Goal: Task Accomplishment & Management: Complete application form

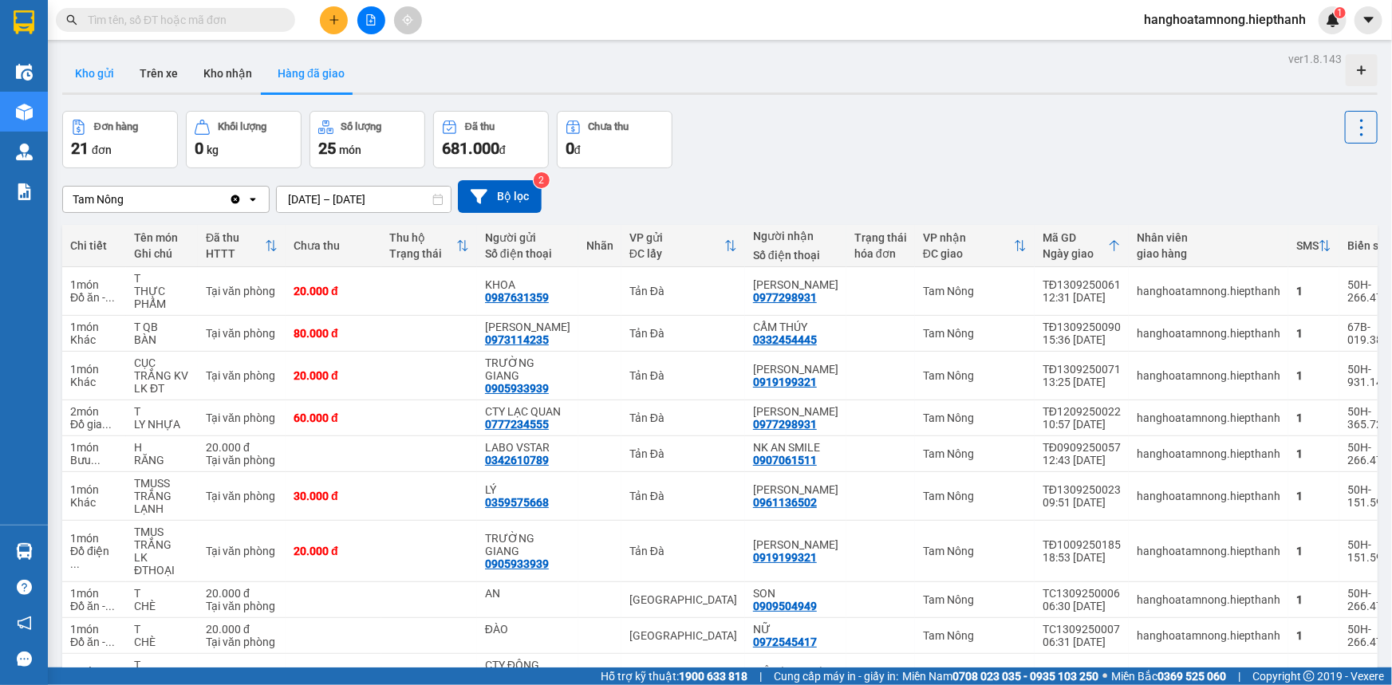
click at [98, 72] on button "Kho gửi" at bounding box center [94, 73] width 65 height 38
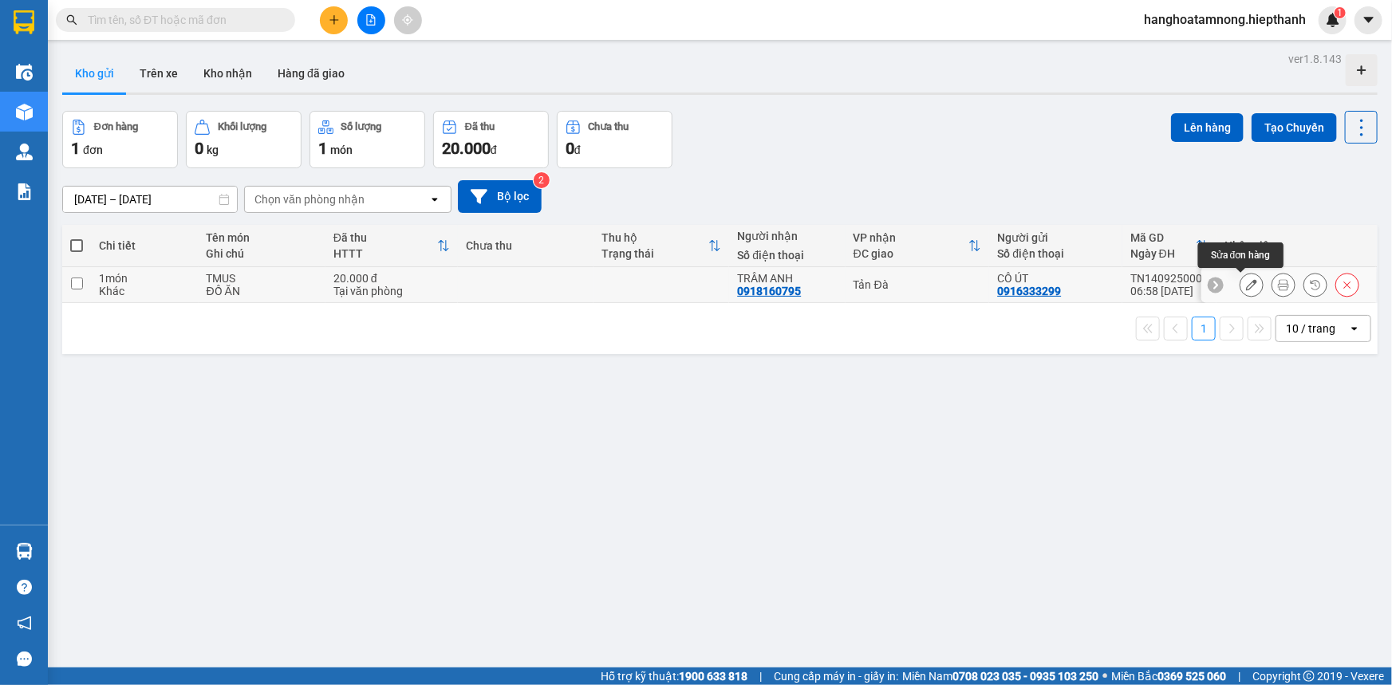
click at [1246, 289] on icon at bounding box center [1251, 284] width 11 height 11
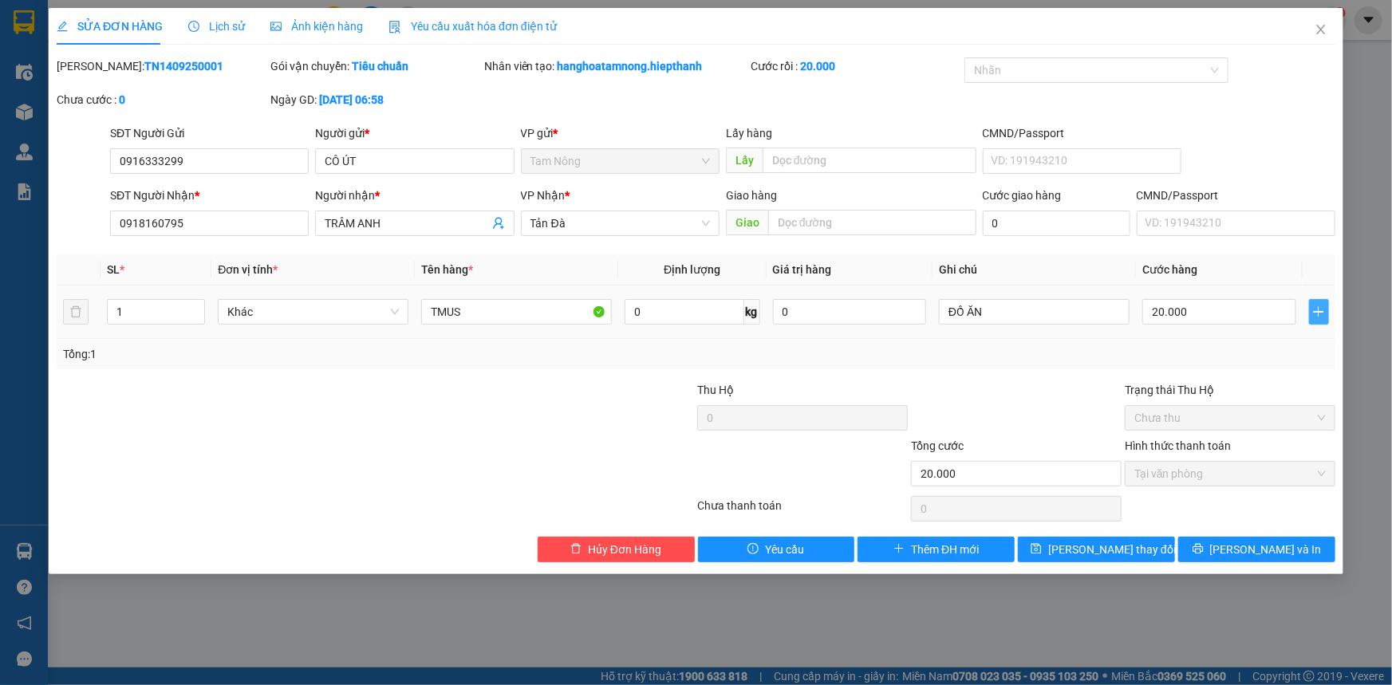
click at [1324, 309] on icon "plus" at bounding box center [1318, 312] width 13 height 13
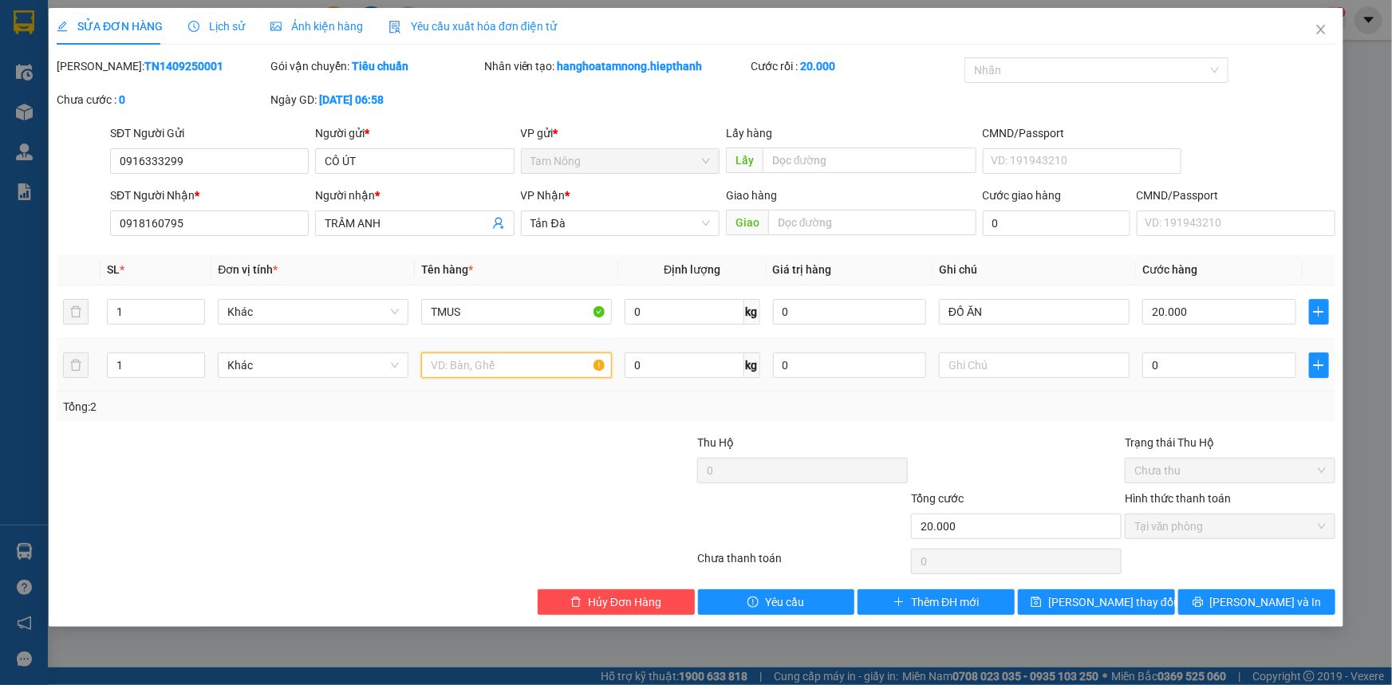
click at [483, 365] on input "text" at bounding box center [516, 366] width 191 height 26
type input "T BOC TRẮNG"
click at [1179, 365] on input "0" at bounding box center [1219, 366] width 154 height 26
type input "20.003"
type input "3"
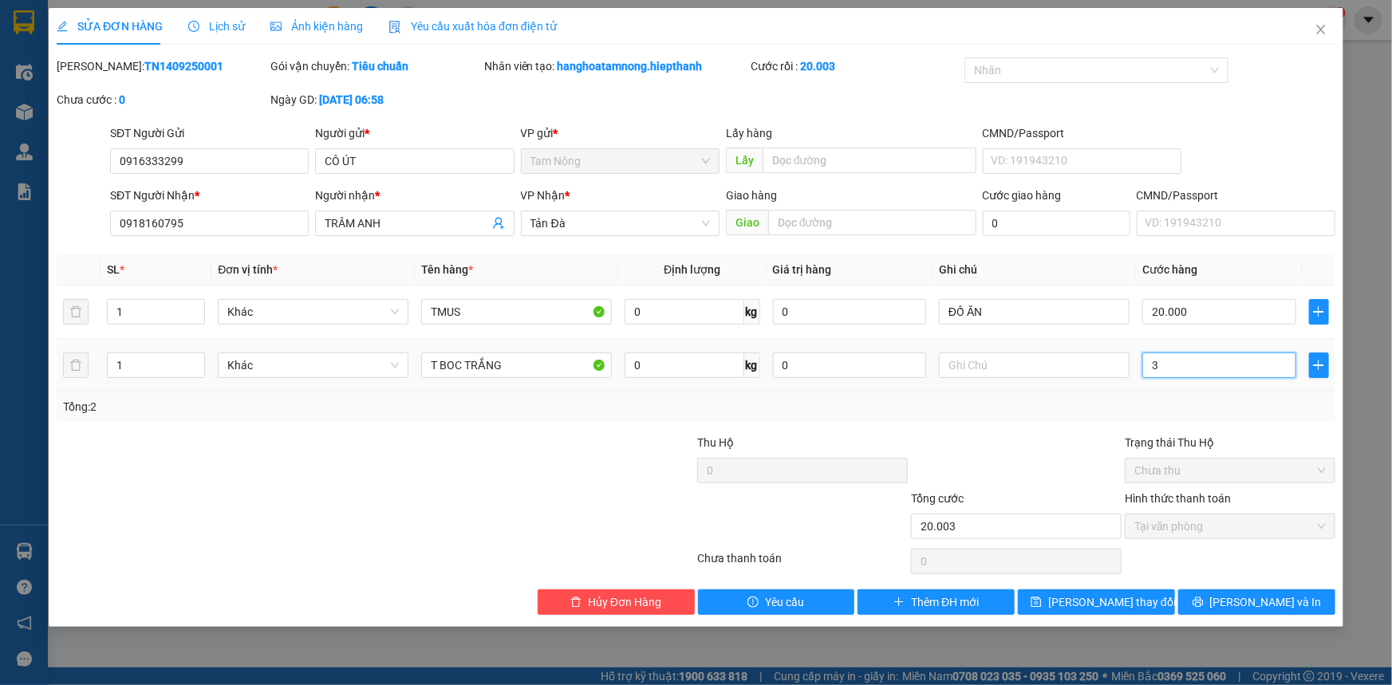
type input "20.030"
type input "30"
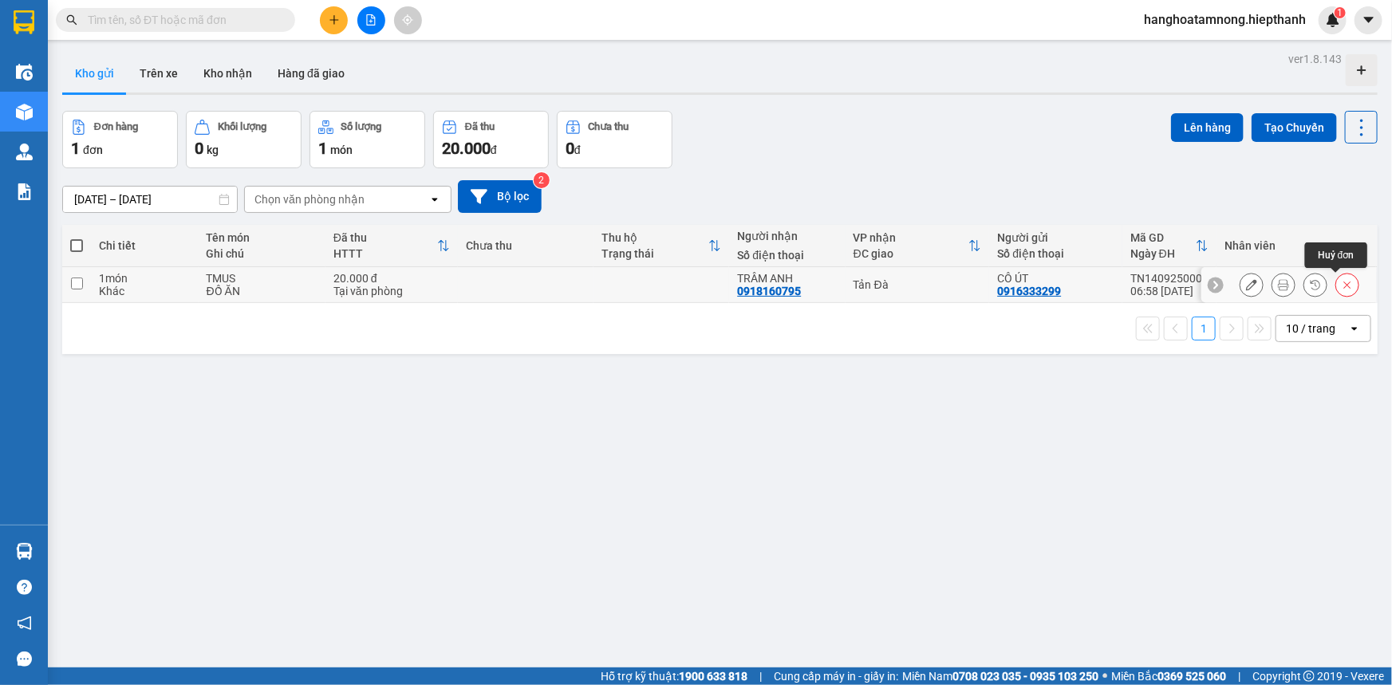
click at [1342, 289] on icon at bounding box center [1347, 284] width 11 height 11
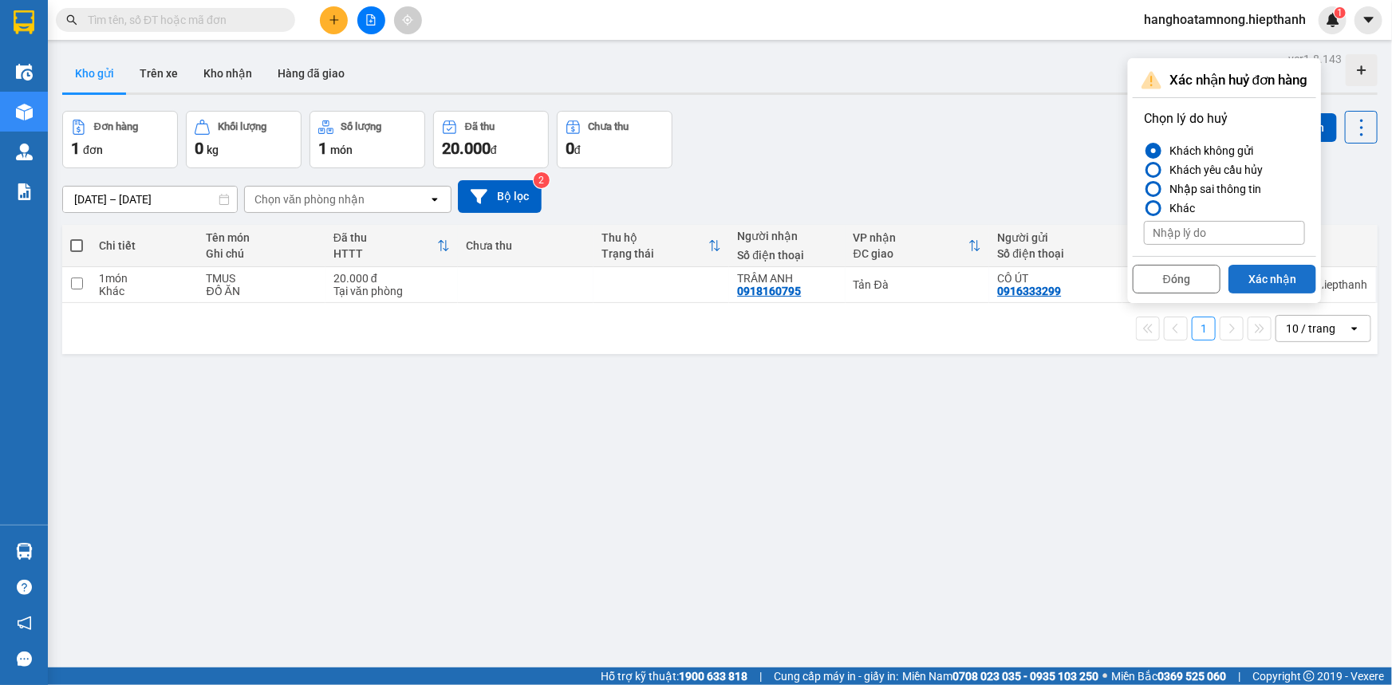
click at [1267, 284] on button "Xác nhận" at bounding box center [1273, 279] width 88 height 29
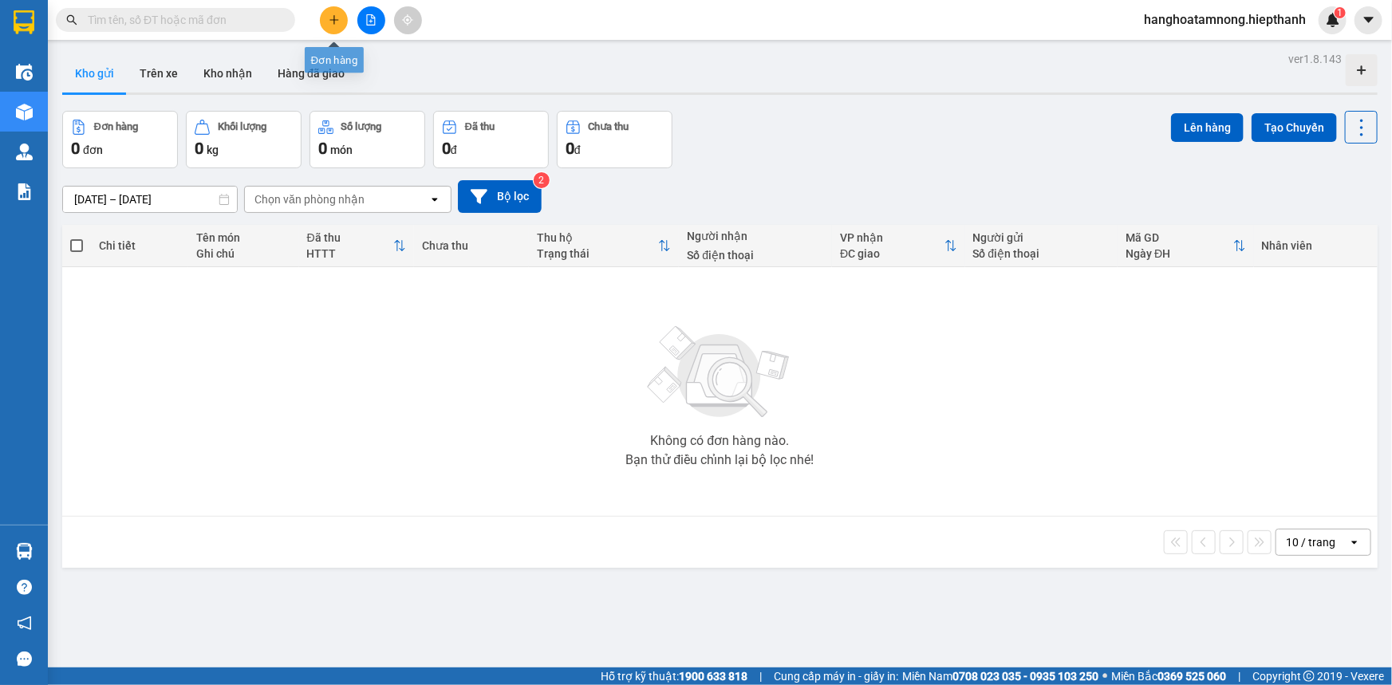
click at [333, 21] on icon "plus" at bounding box center [333, 19] width 1 height 9
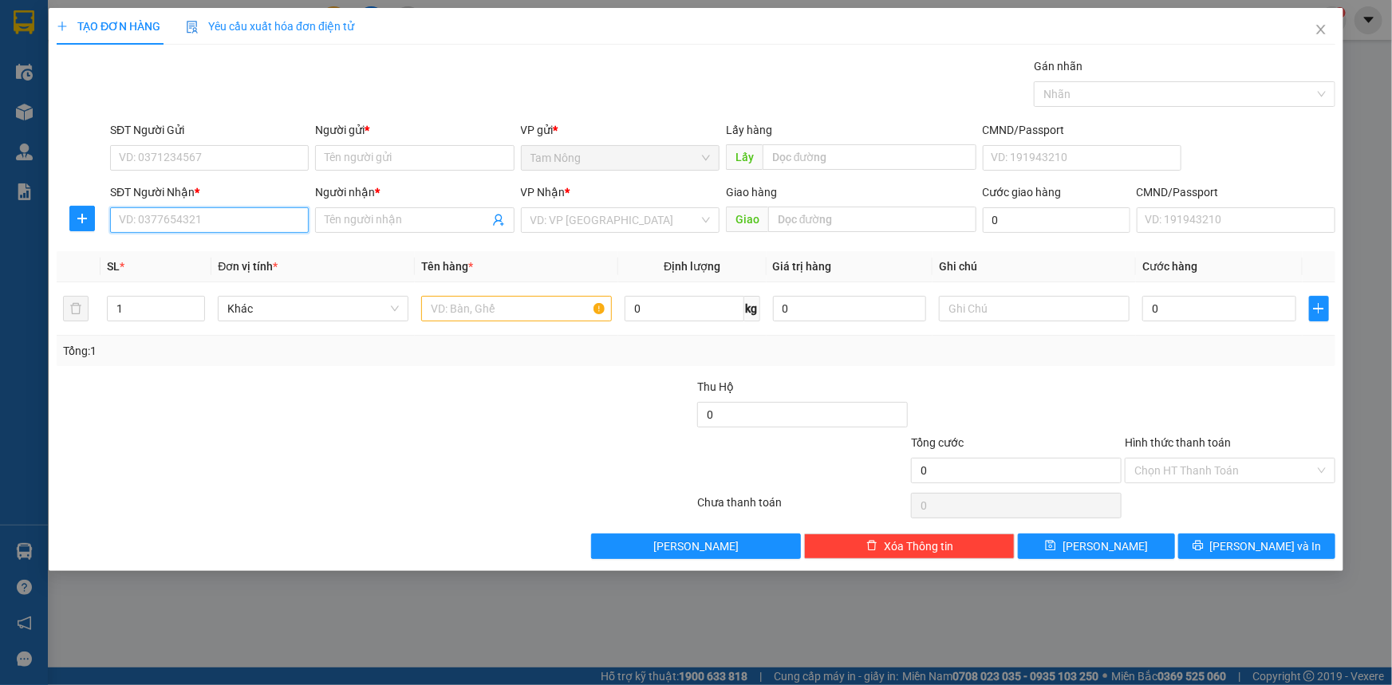
click at [214, 215] on input "SĐT Người Nhận *" at bounding box center [209, 220] width 199 height 26
click at [215, 215] on input "SĐT Người Nhận *" at bounding box center [209, 220] width 199 height 26
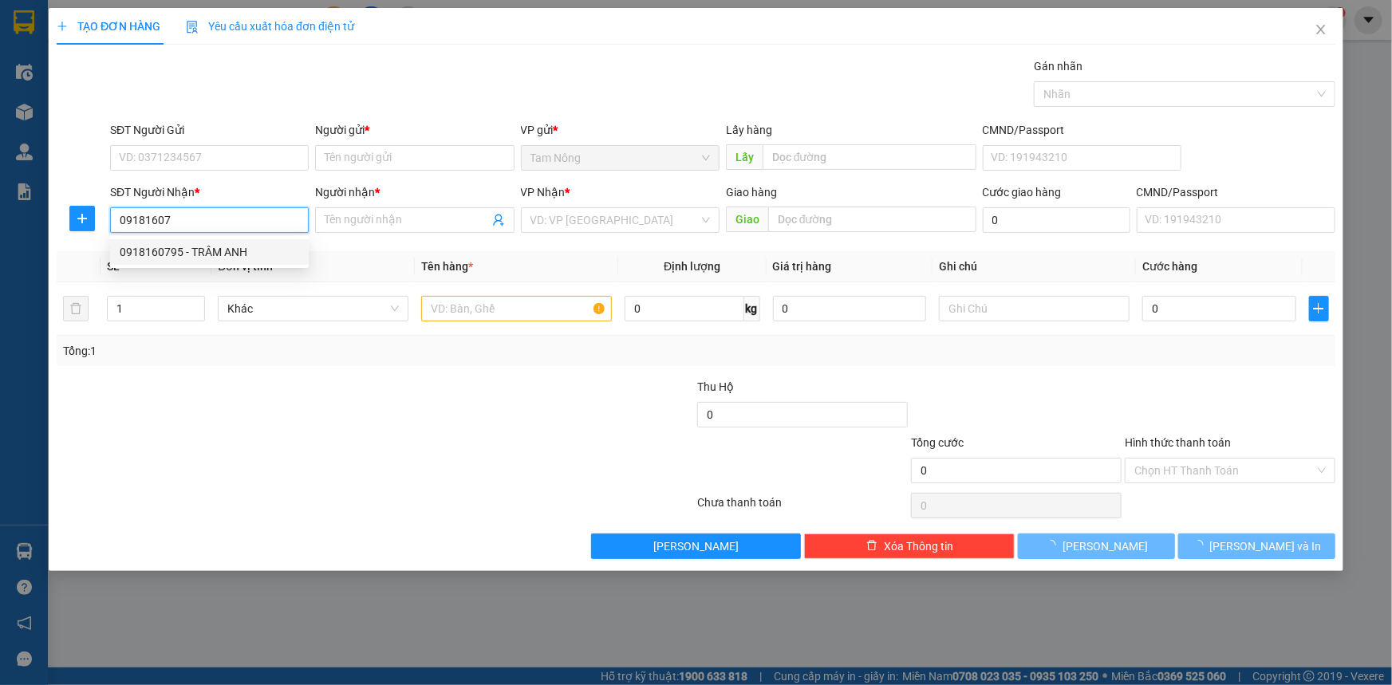
click at [215, 251] on div "0918160795 - TRÂM ANH" at bounding box center [209, 252] width 179 height 18
type input "0918160795"
type input "TRÂM ANH"
type input "0918160795"
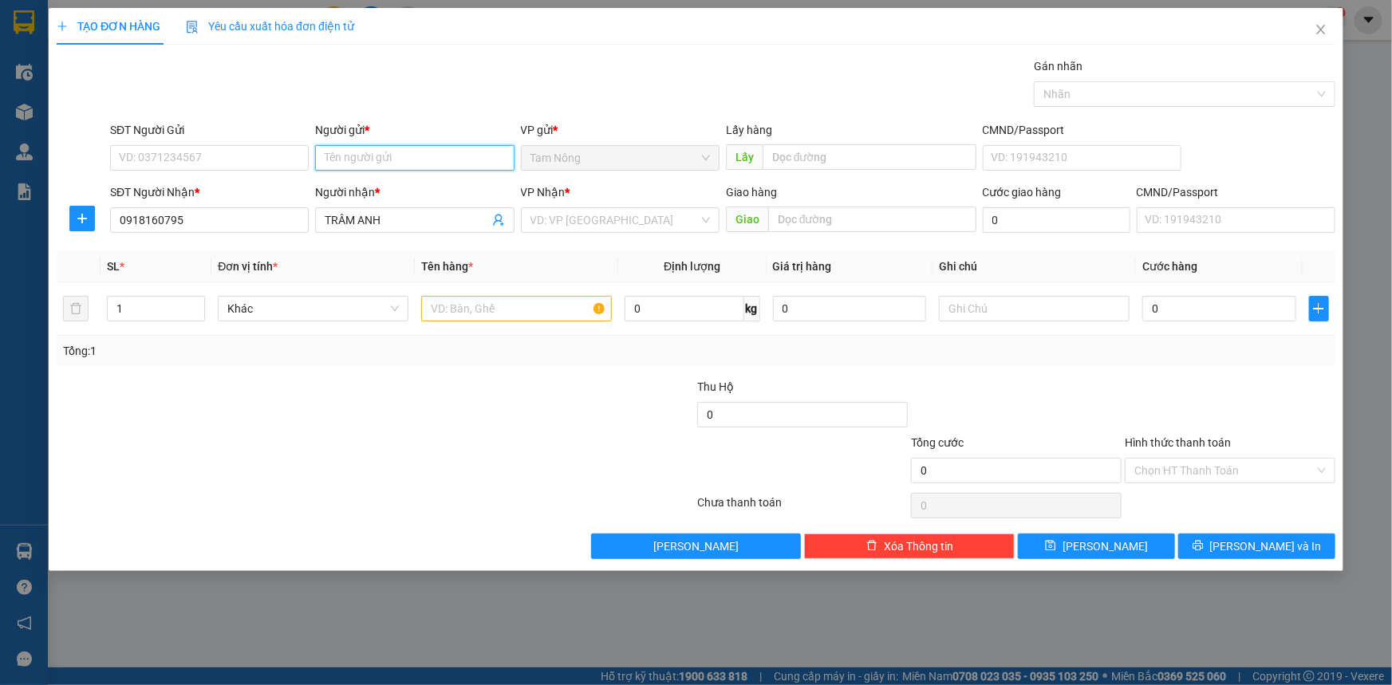
click at [390, 160] on input "Người gửi *" at bounding box center [414, 158] width 199 height 26
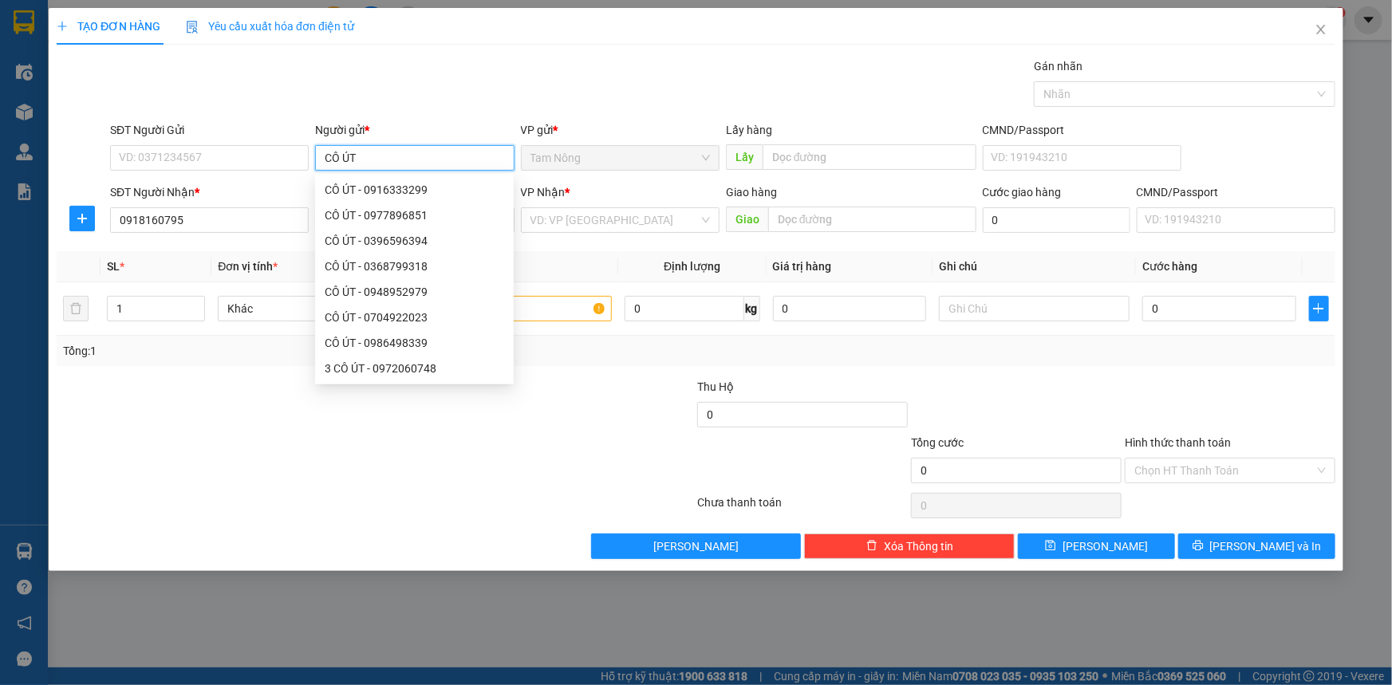
type input "CÔ ÚT"
click at [403, 402] on div at bounding box center [269, 406] width 428 height 56
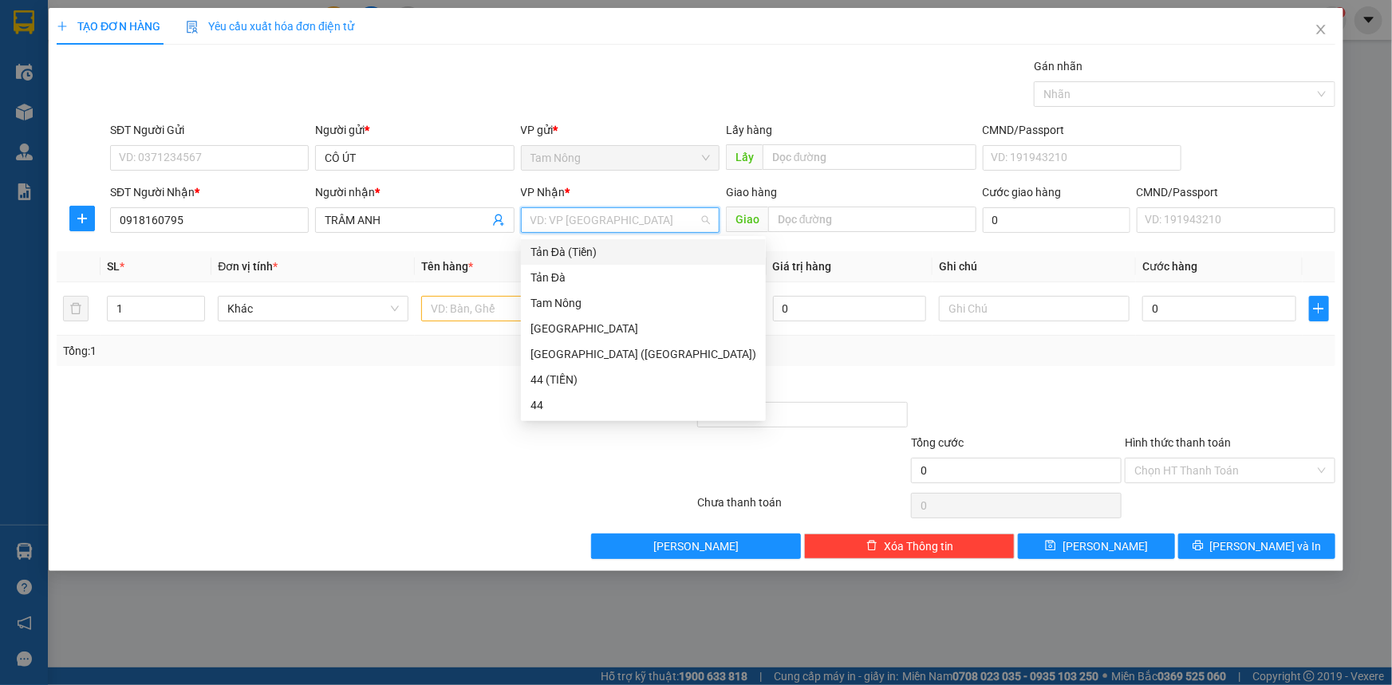
click at [598, 227] on input "search" at bounding box center [615, 220] width 168 height 24
click at [579, 274] on div "Tản Đà" at bounding box center [644, 278] width 226 height 18
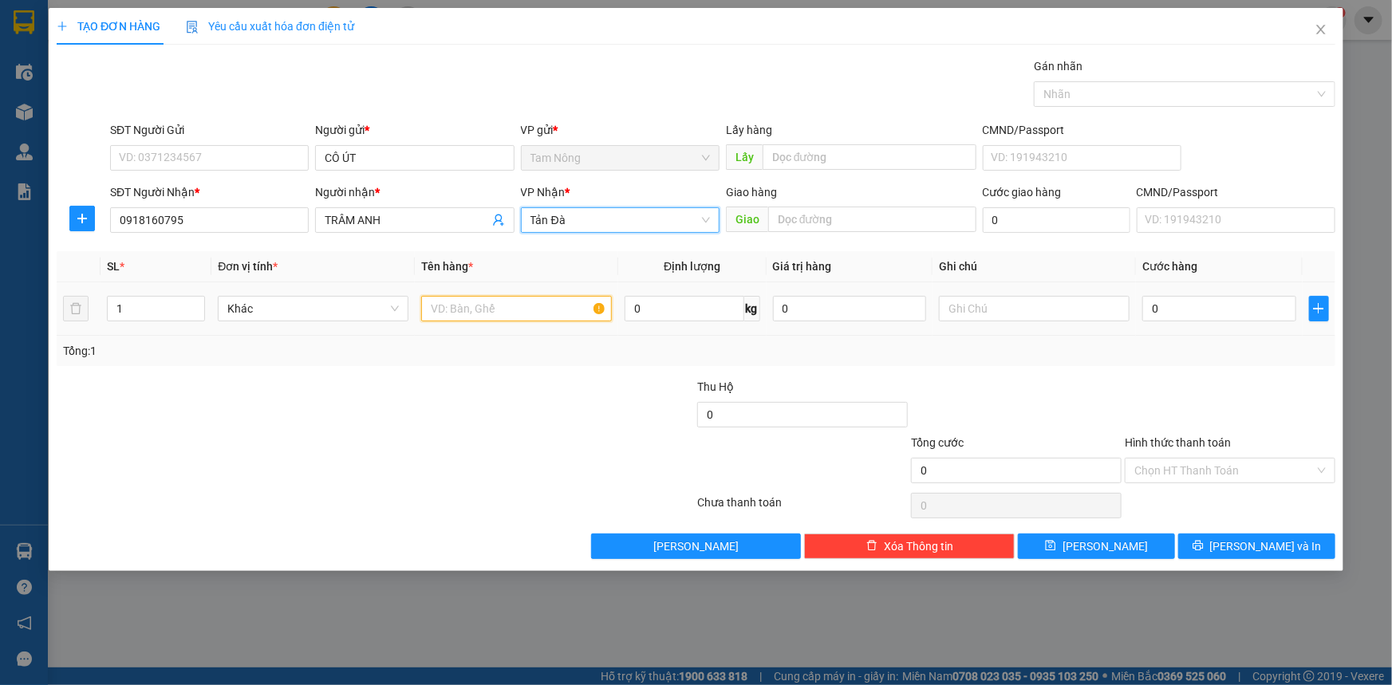
click at [511, 309] on input "text" at bounding box center [516, 309] width 191 height 26
type input "TMUS"
click at [955, 307] on input "text" at bounding box center [1034, 309] width 191 height 26
type input "D"
type input "ĐÒ ĂN"
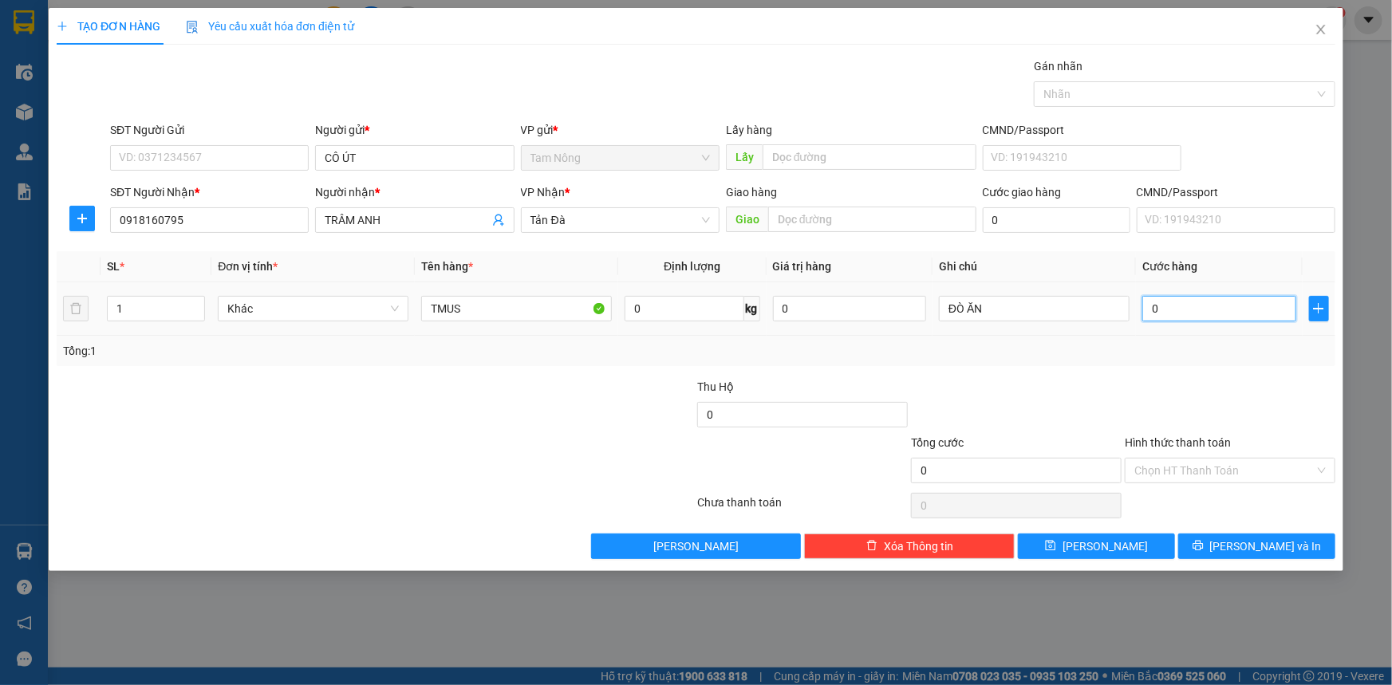
click at [1188, 313] on input "0" at bounding box center [1219, 309] width 154 height 26
type input "2"
type input "20"
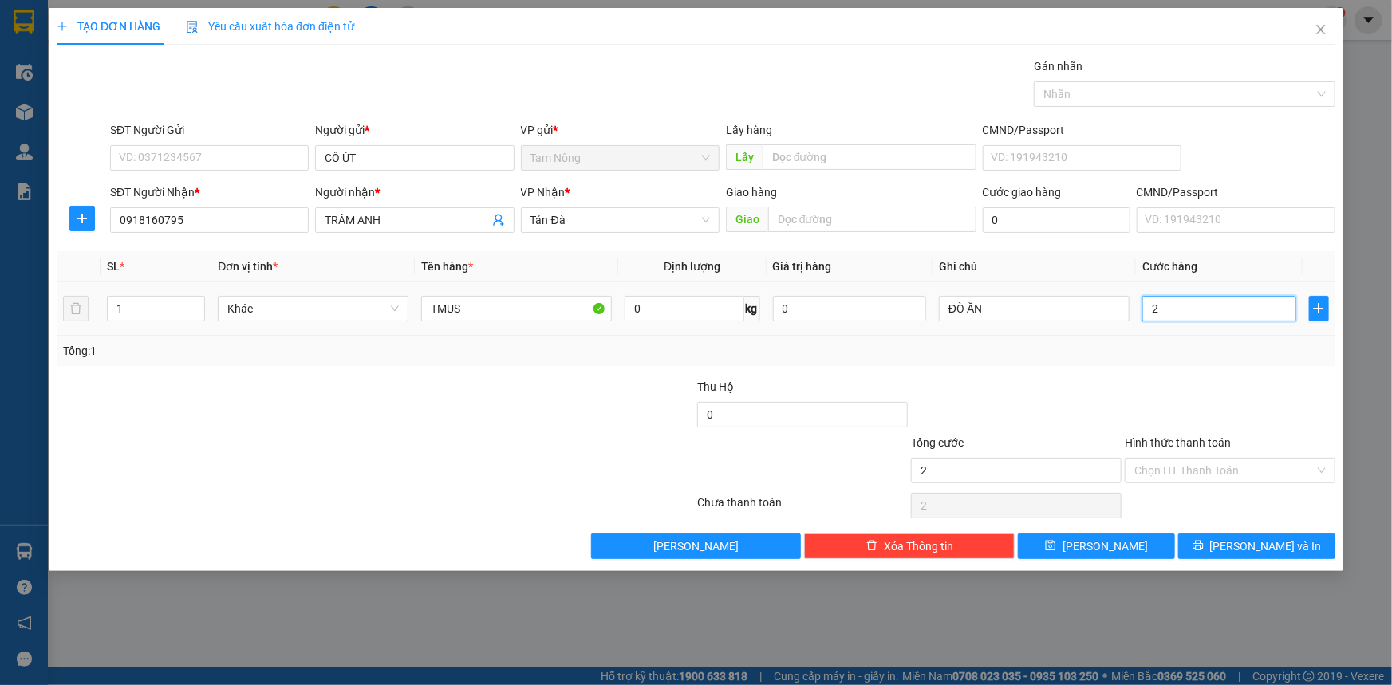
type input "20"
type input "20.000"
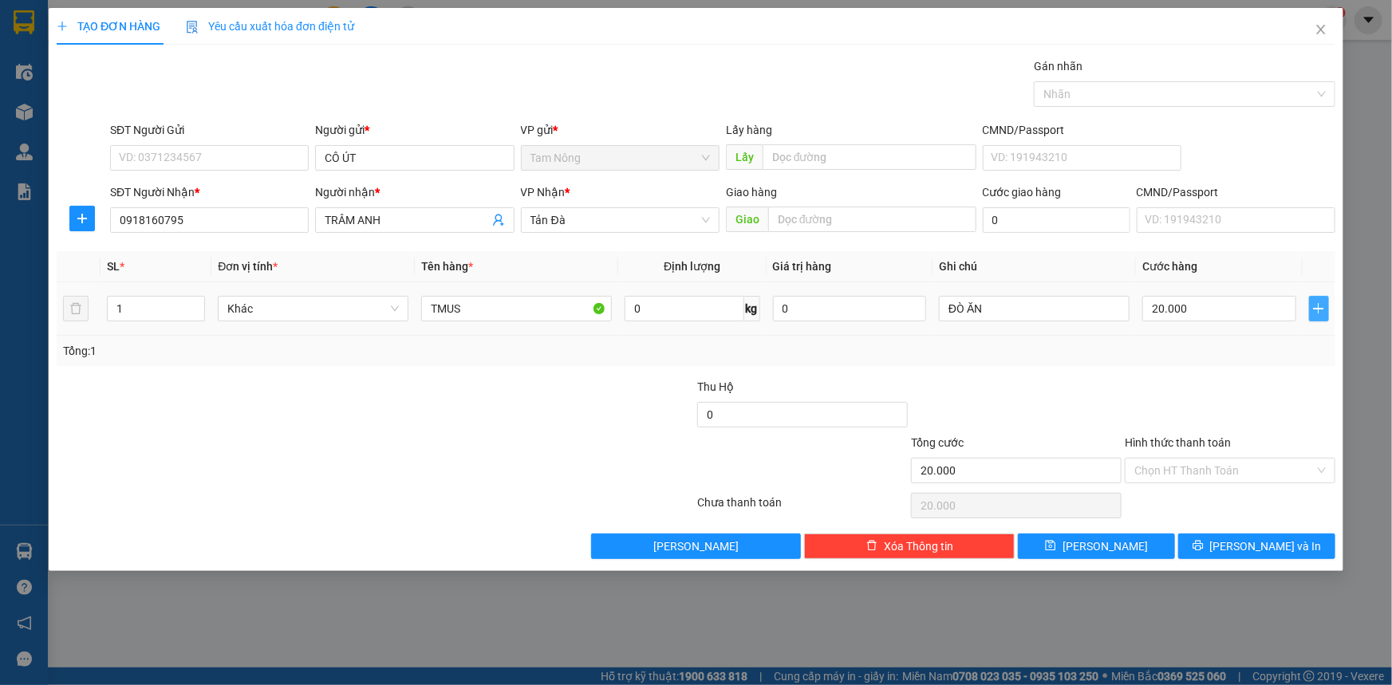
click at [1320, 311] on icon "plus" at bounding box center [1318, 308] width 13 height 13
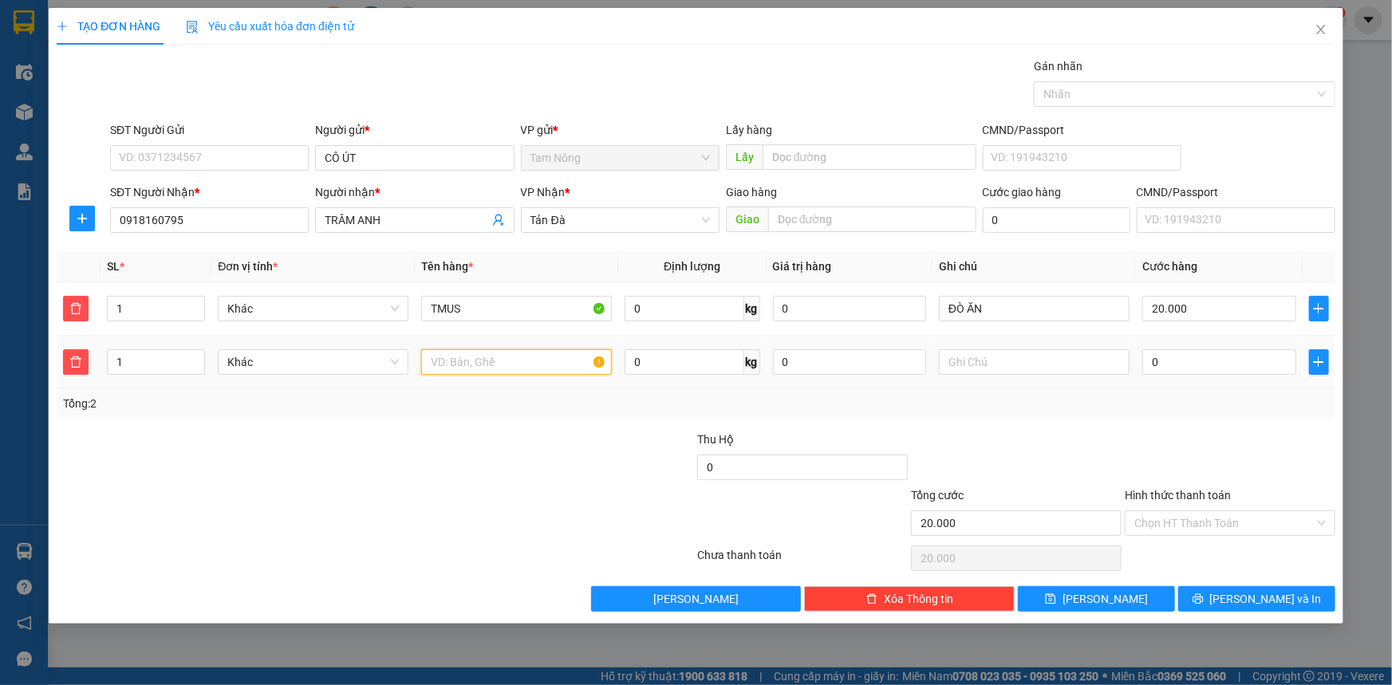
click at [474, 362] on input "text" at bounding box center [516, 362] width 191 height 26
type input "T BỌC TRĂNG"
click at [1024, 352] on input "text" at bounding box center [1034, 362] width 191 height 26
type input "D"
type input "ĐỒ ĂN"
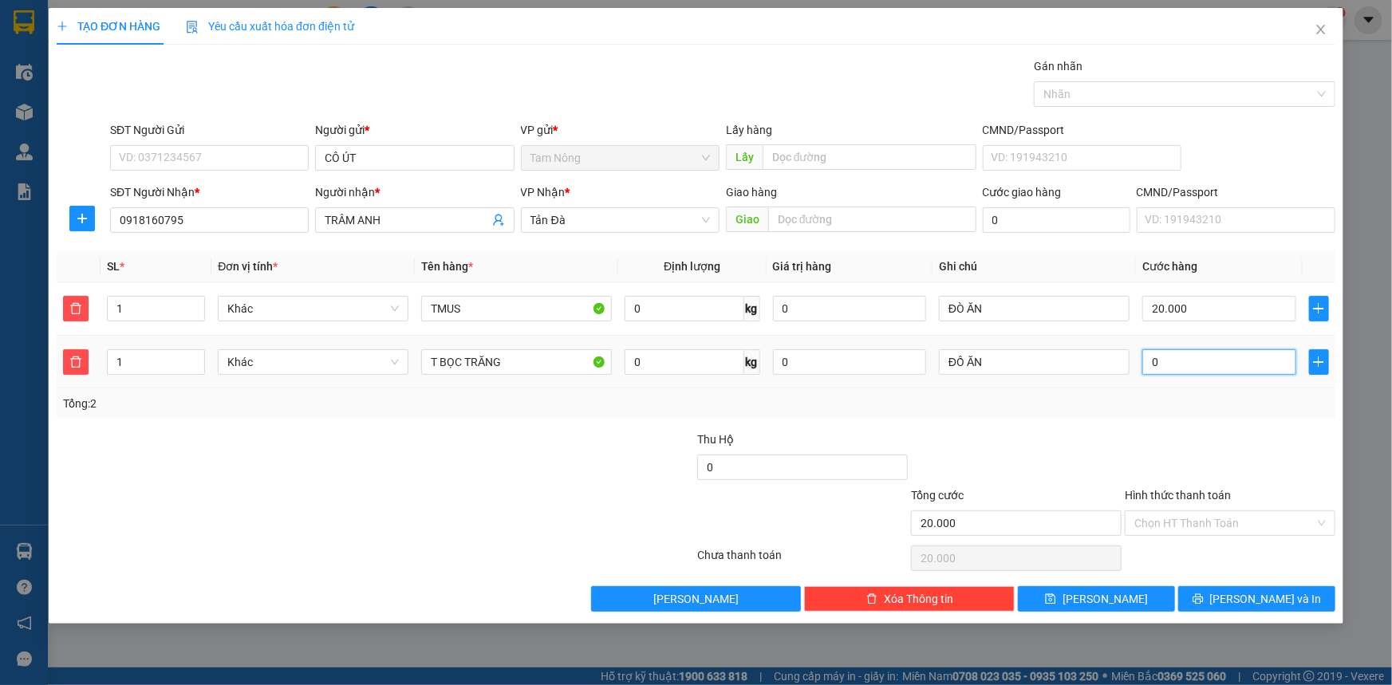
click at [1163, 354] on input "0" at bounding box center [1219, 362] width 154 height 26
type input "20.003"
type input "3"
type input "20.030"
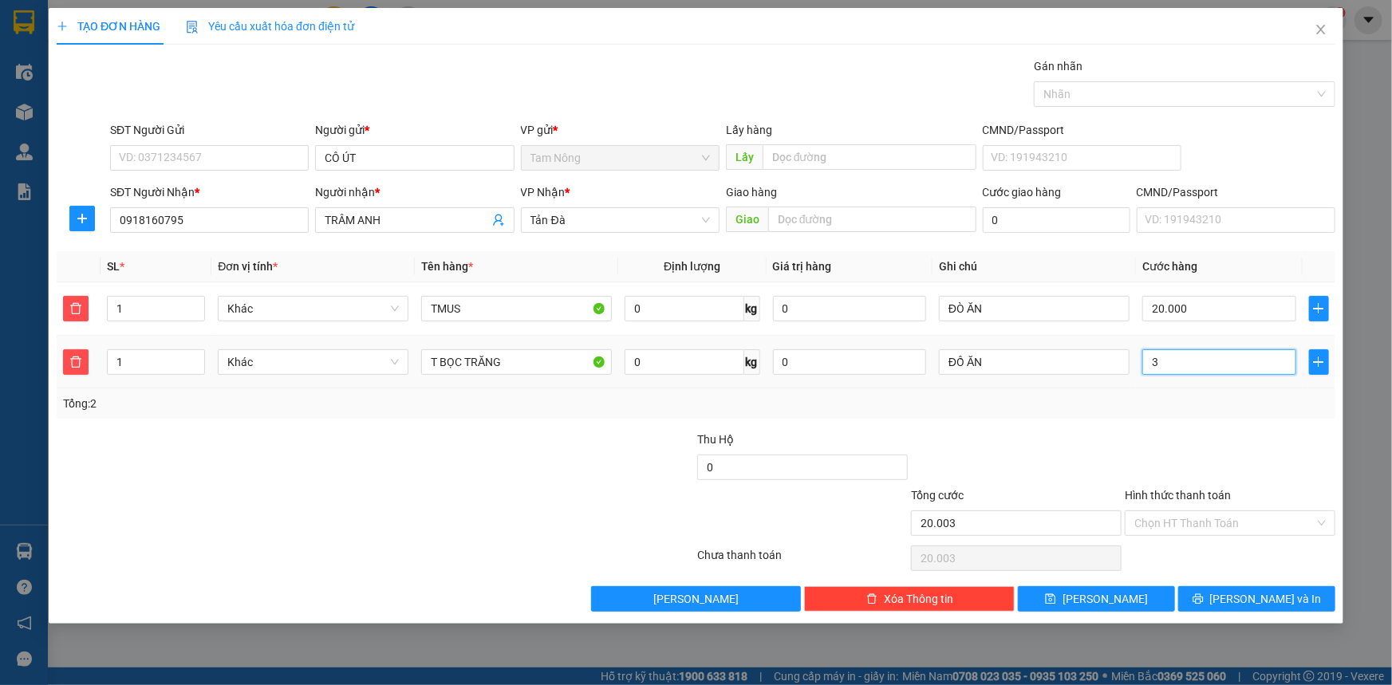
type input "20.030"
type input "30"
type input "50.000"
type input "30.000"
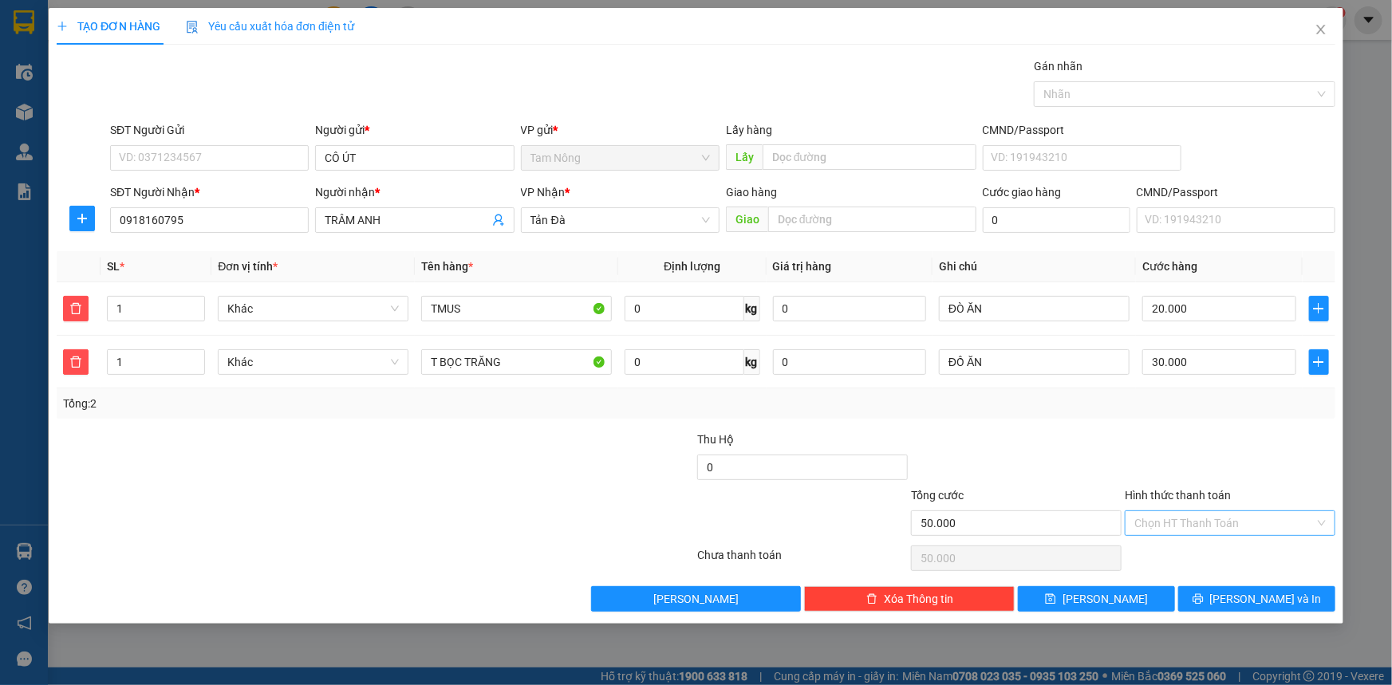
click at [1217, 519] on input "Hình thức thanh toán" at bounding box center [1224, 523] width 180 height 24
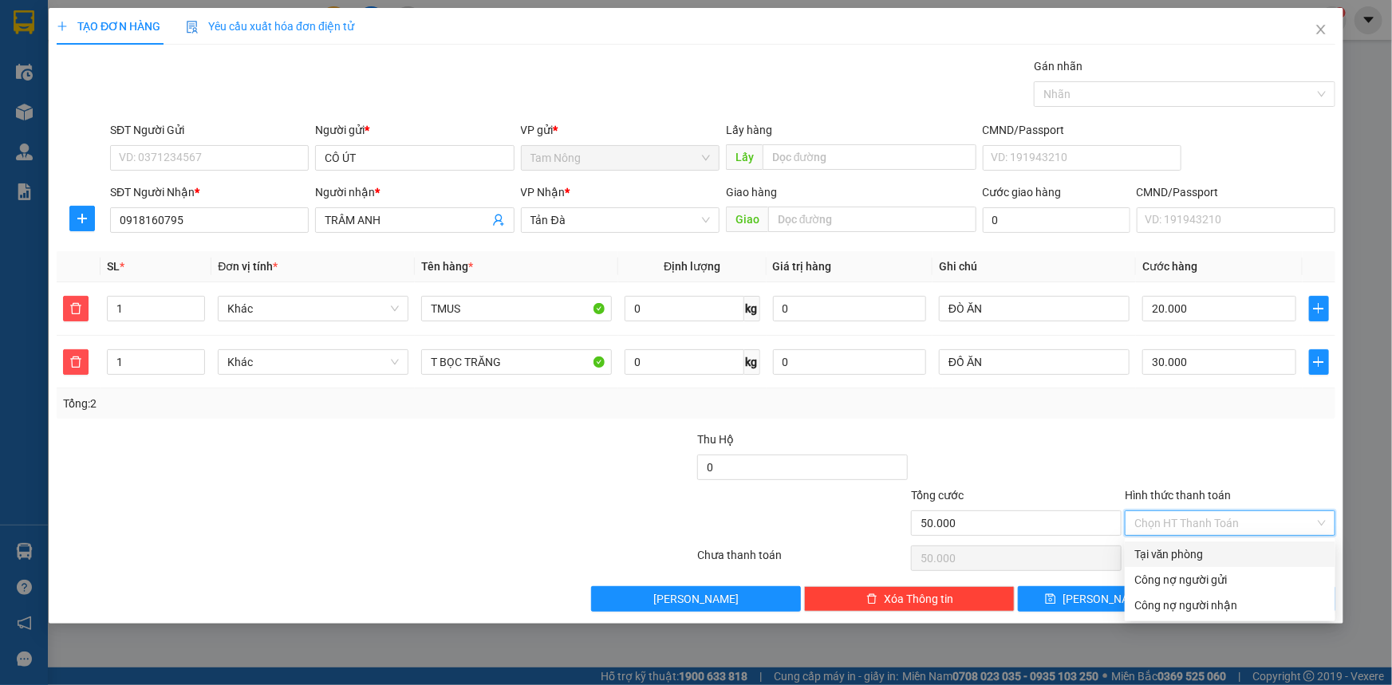
click at [1211, 546] on div "Tại văn phòng" at bounding box center [1229, 555] width 191 height 18
type input "0"
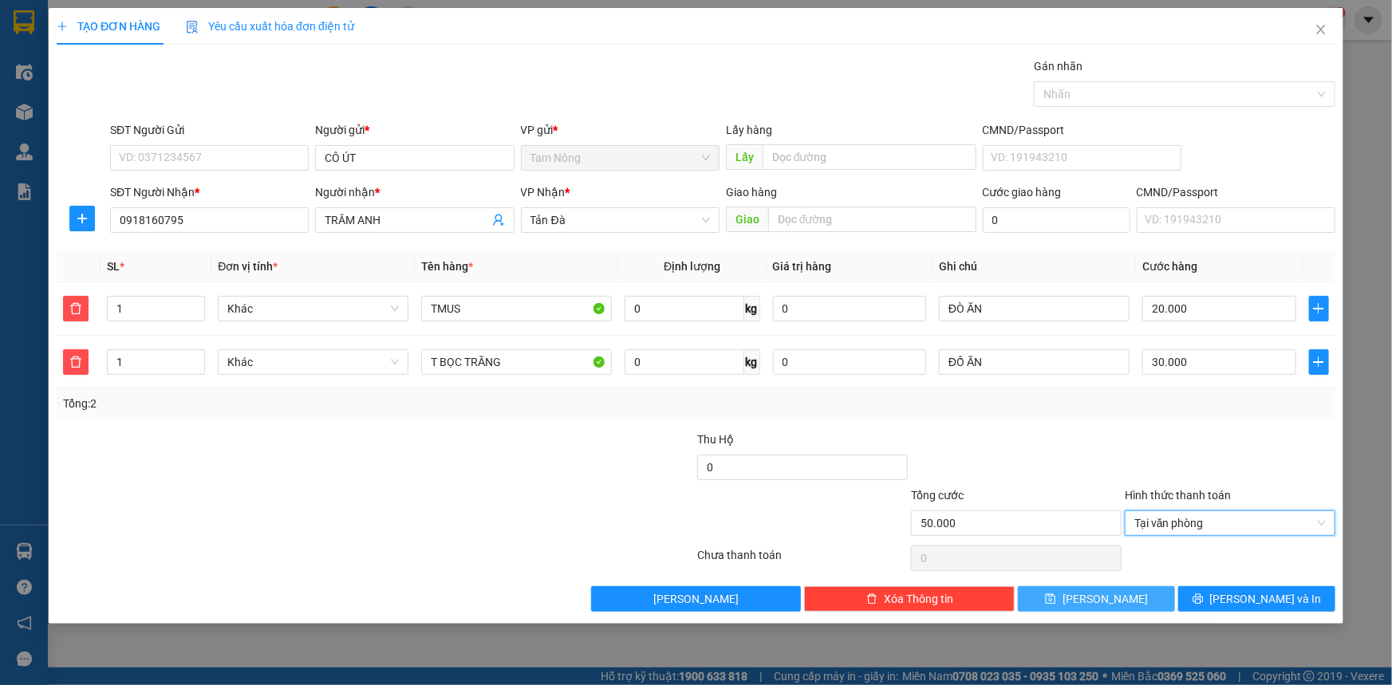
click at [1056, 596] on icon "save" at bounding box center [1050, 599] width 11 height 11
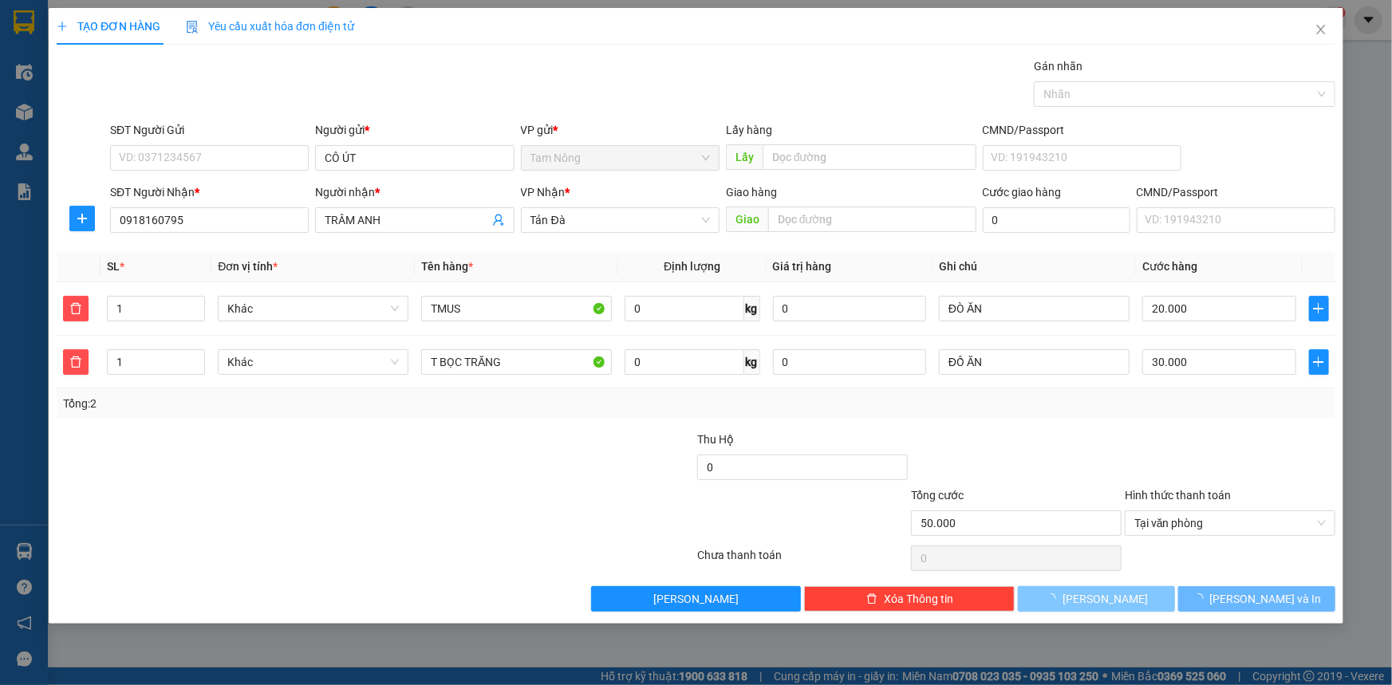
type input "0"
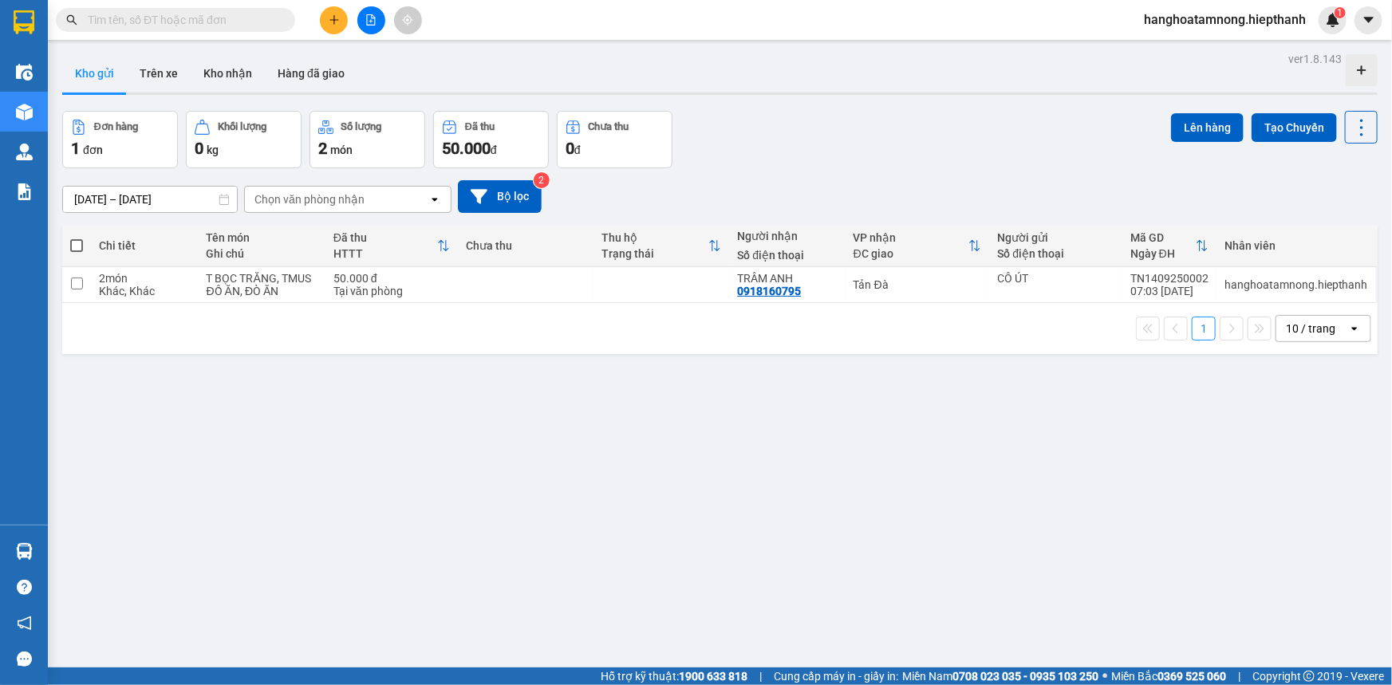
click at [81, 243] on span at bounding box center [76, 245] width 13 height 13
click at [77, 238] on input "checkbox" at bounding box center [77, 238] width 0 height 0
checkbox input "true"
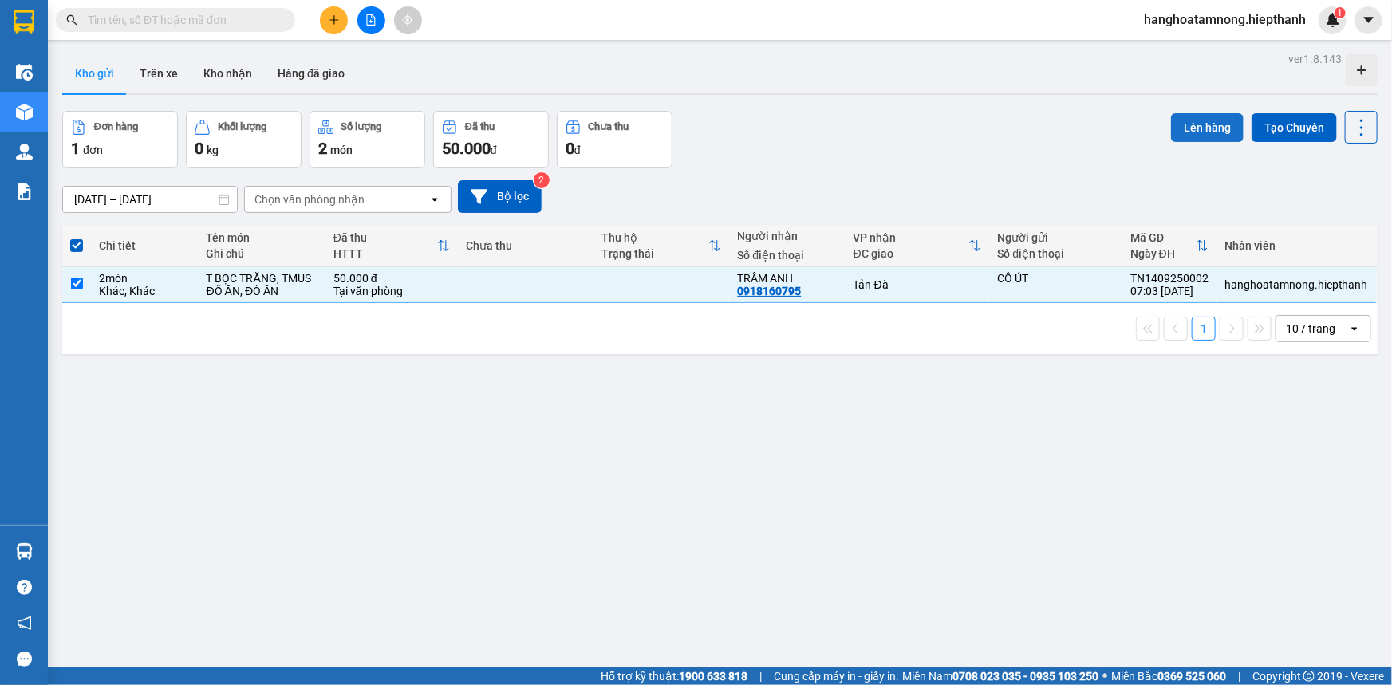
click at [1208, 124] on button "Lên hàng" at bounding box center [1207, 127] width 73 height 29
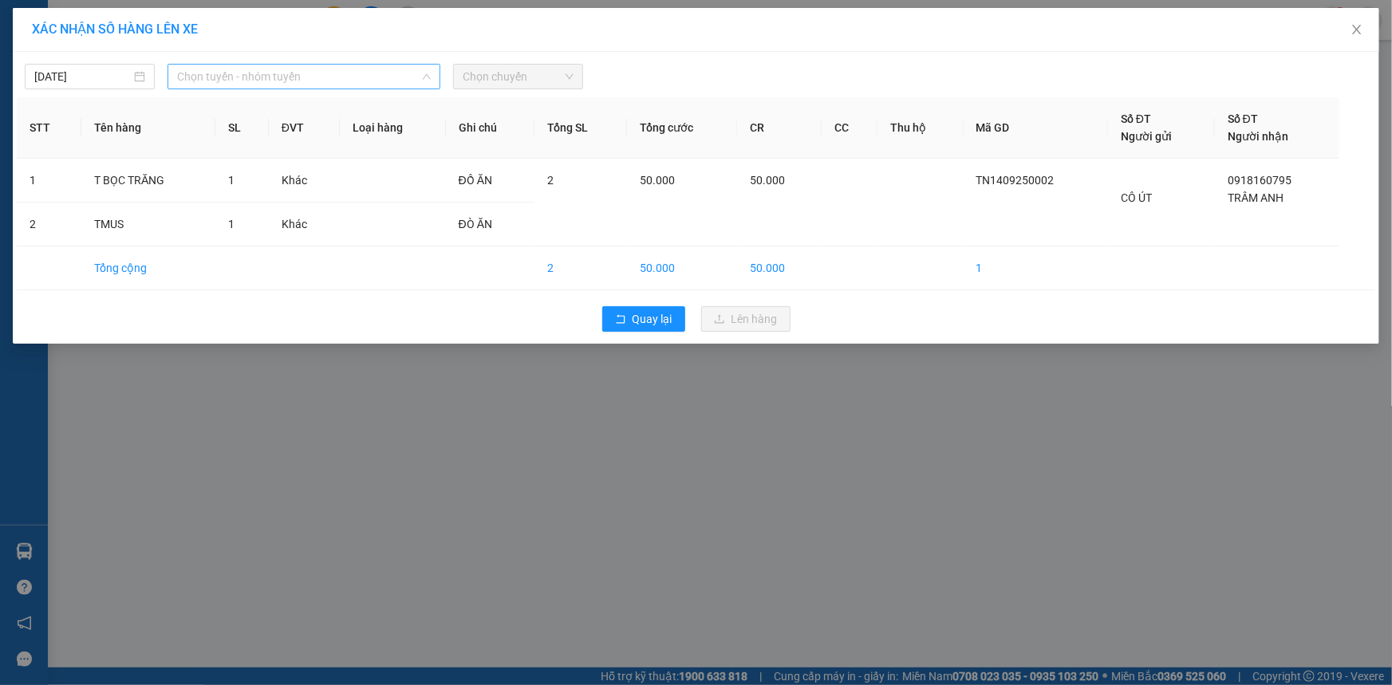
click at [257, 72] on span "Chọn tuyến - nhóm tuyến" at bounding box center [304, 77] width 254 height 24
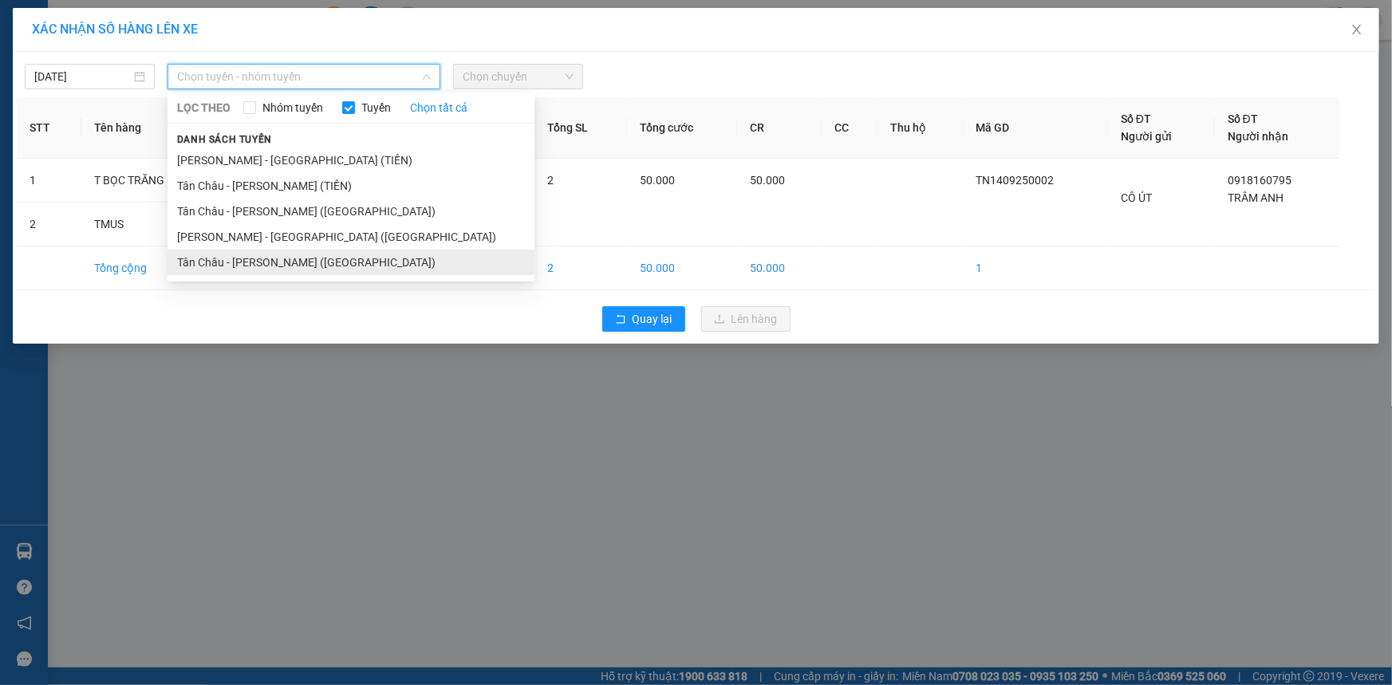
click at [269, 260] on li "Tân Châu - [PERSON_NAME] ([GEOGRAPHIC_DATA])" at bounding box center [351, 263] width 367 height 26
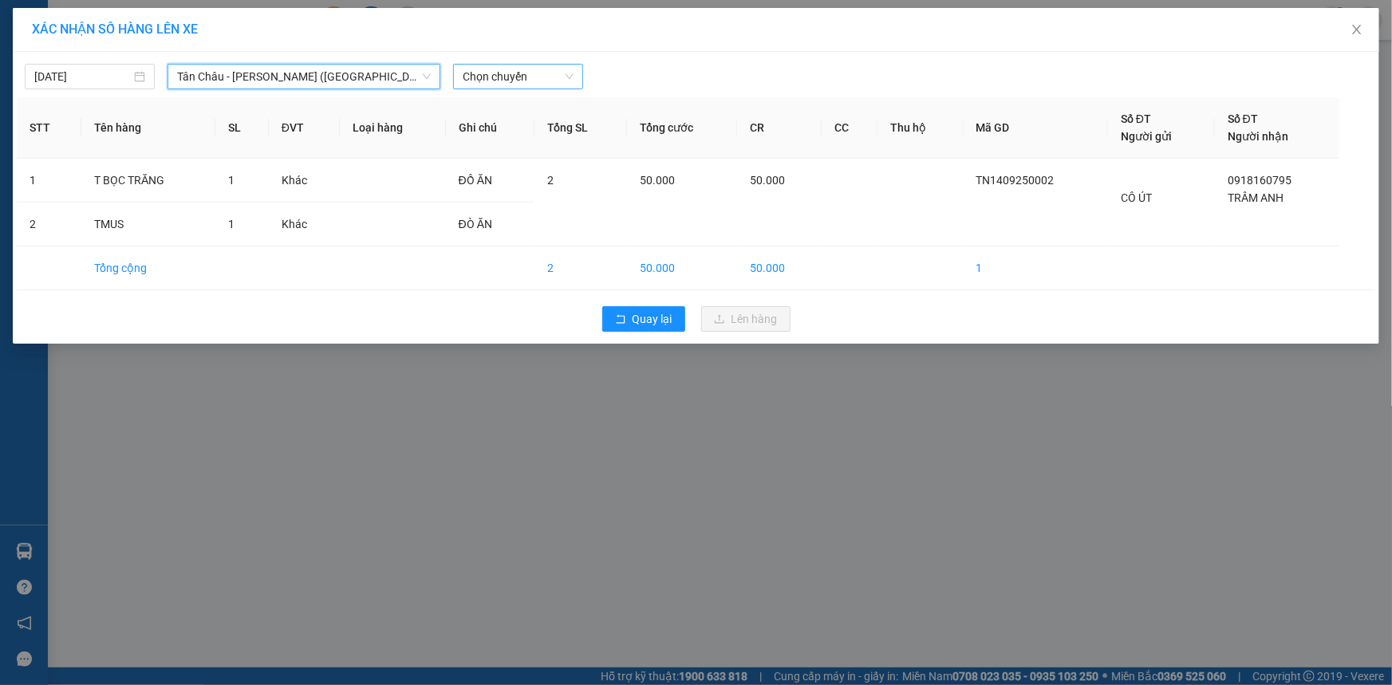
click at [534, 77] on span "Chọn chuyến" at bounding box center [518, 77] width 111 height 24
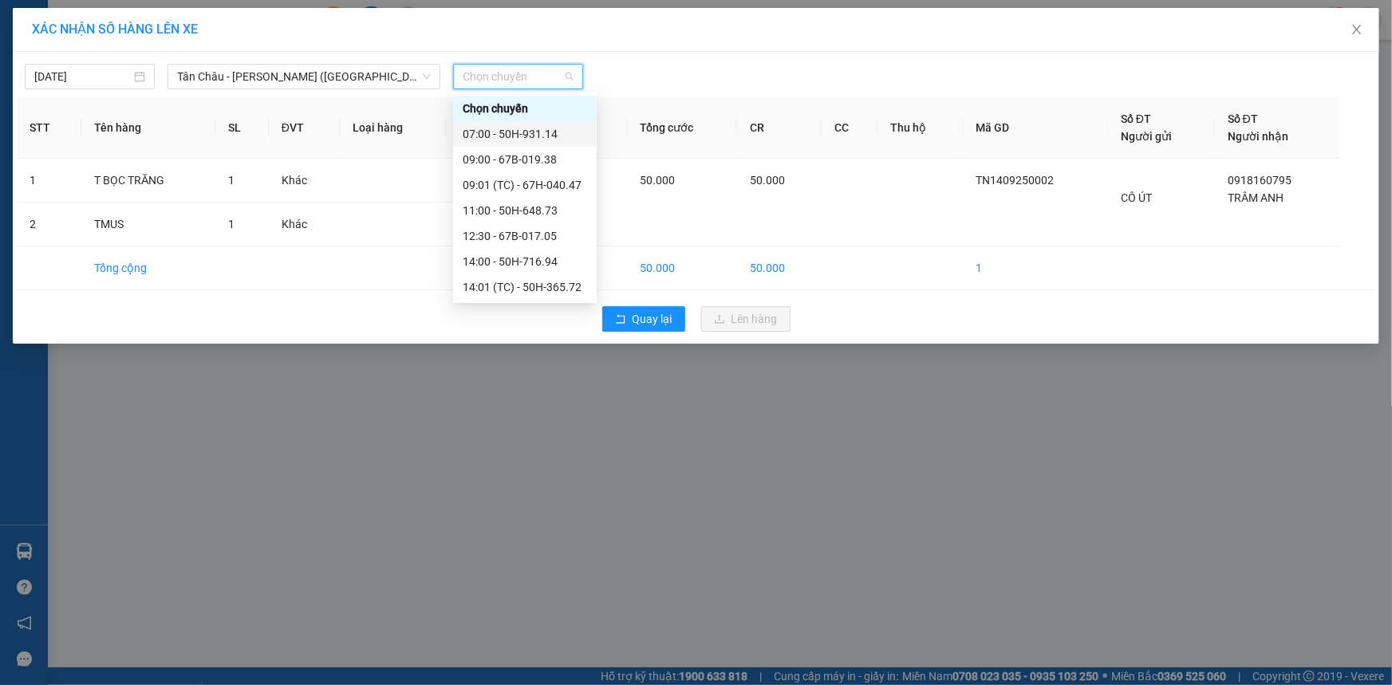
click at [501, 137] on div "07:00 - 50H-931.14" at bounding box center [525, 134] width 124 height 18
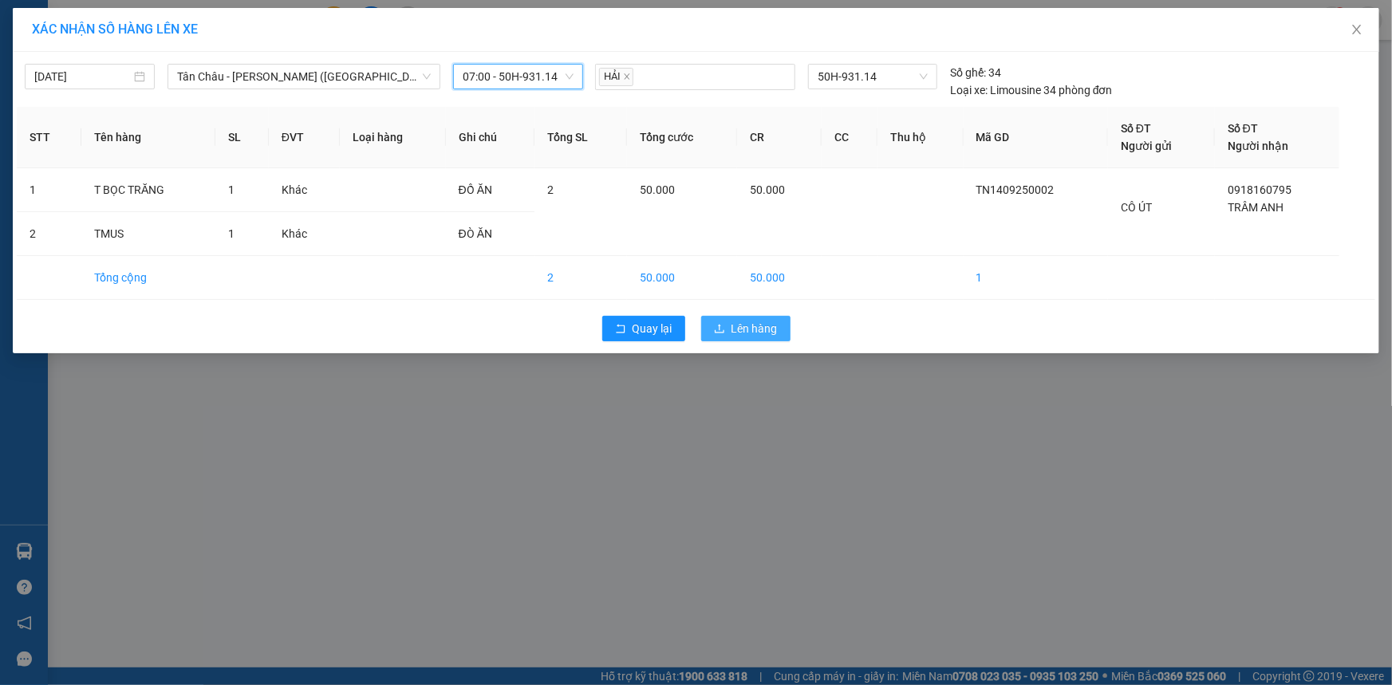
click at [749, 325] on span "Lên hàng" at bounding box center [755, 329] width 46 height 18
